Goal: Task Accomplishment & Management: Use online tool/utility

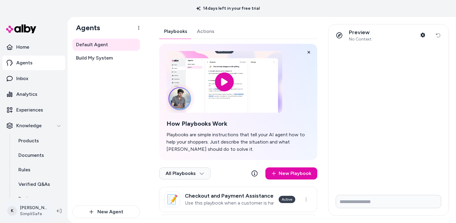
click at [33, 210] on html "14 days left in your free trial Home Agents Inbox Analytics Experiences Knowled…" at bounding box center [228, 111] width 456 height 223
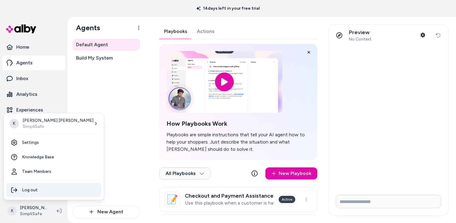
click at [21, 196] on div "Log out" at bounding box center [53, 190] width 95 height 14
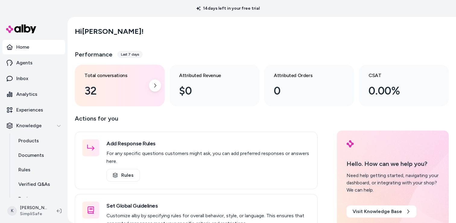
click at [119, 88] on div "32" at bounding box center [114, 91] width 61 height 16
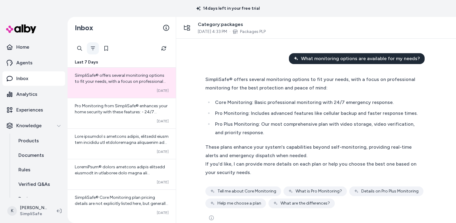
click at [92, 47] on icon "Filter" at bounding box center [92, 48] width 5 height 5
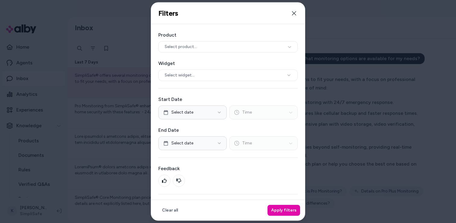
scroll to position [24, 0]
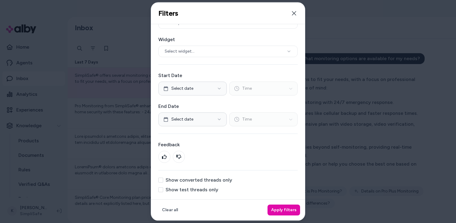
click at [161, 192] on button "Show test threads only" at bounding box center [160, 189] width 5 height 5
click at [292, 211] on button "Apply filters" at bounding box center [284, 209] width 33 height 11
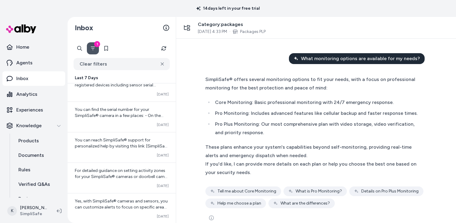
scroll to position [2504, 0]
click at [29, 67] on link "Agents" at bounding box center [33, 63] width 63 height 14
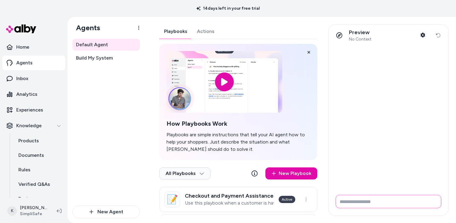
click at [355, 202] on input "Write your prompt here" at bounding box center [389, 201] width 106 height 13
type input "**********"
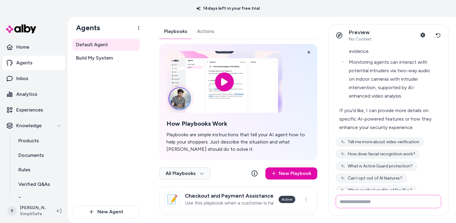
scroll to position [191, 0]
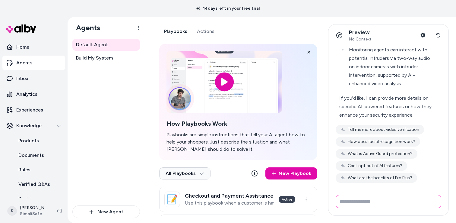
click at [348, 200] on input "Write your prompt here" at bounding box center [389, 201] width 106 height 13
type input "**********"
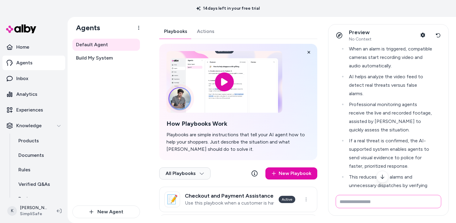
scroll to position [328, 0]
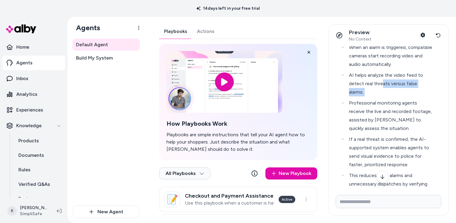
drag, startPoint x: 381, startPoint y: 84, endPoint x: 408, endPoint y: 89, distance: 28.0
click at [408, 89] on ul "When an alarm is triggered, compatible cameras start recording video and audio …" at bounding box center [385, 119] width 93 height 153
click at [396, 106] on li "Professional monitoring agents receive the live and recorded footage, assisted …" at bounding box center [389, 116] width 85 height 34
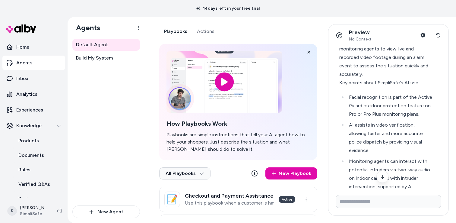
scroll to position [86, 0]
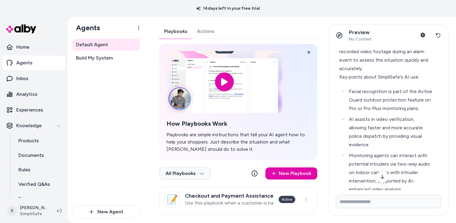
click at [152, 8] on div "14 days left in your free trial" at bounding box center [228, 8] width 456 height 17
click at [90, 115] on div "Default Agent Build My System" at bounding box center [106, 122] width 68 height 167
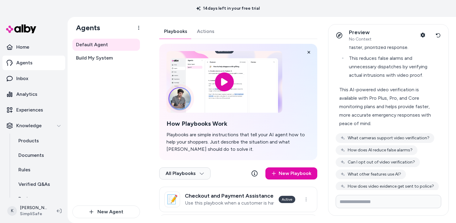
scroll to position [462, 0]
